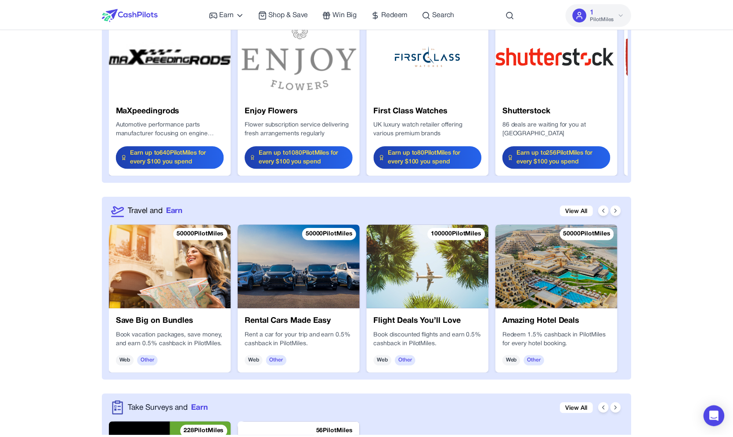
scroll to position [1051, 0]
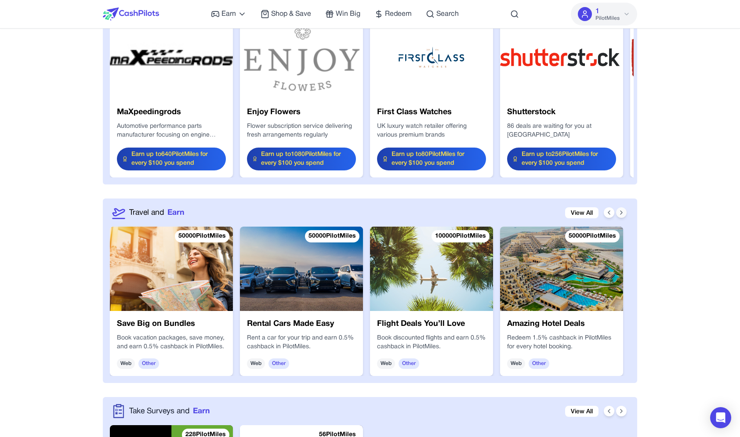
click at [621, 210] on icon at bounding box center [621, 212] width 7 height 7
click at [612, 211] on icon at bounding box center [608, 212] width 7 height 7
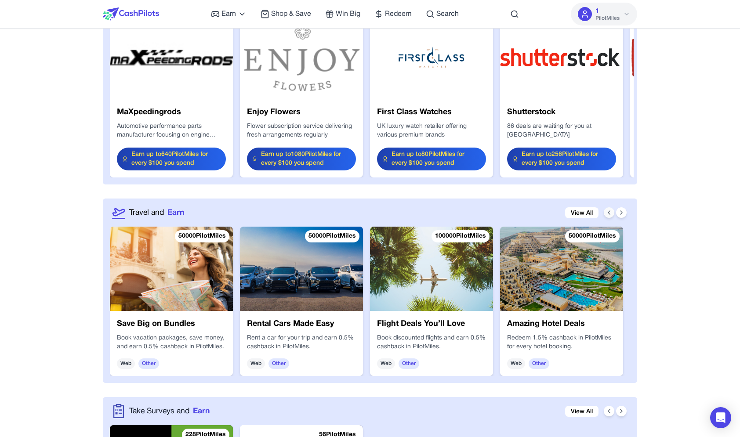
click at [612, 211] on icon at bounding box center [608, 212] width 7 height 7
